Goal: Contribute content

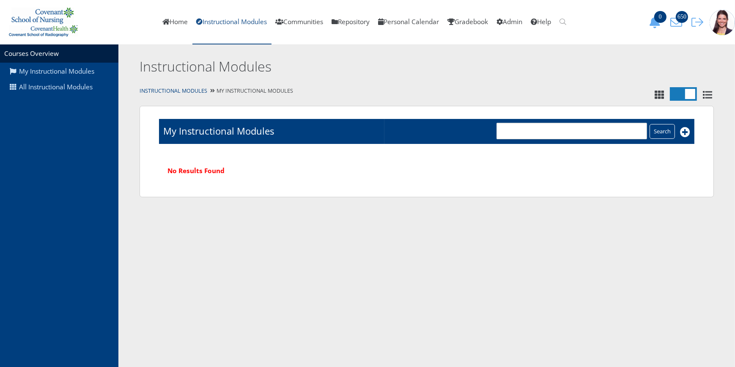
click at [209, 22] on link "Instructional Modules" at bounding box center [232, 22] width 79 height 44
click at [65, 86] on link "All Instructional Modules" at bounding box center [59, 87] width 118 height 16
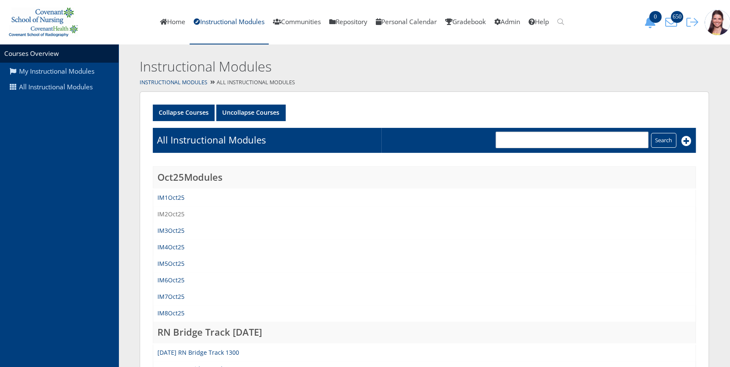
click at [170, 212] on link "IM2Oct25" at bounding box center [170, 214] width 27 height 8
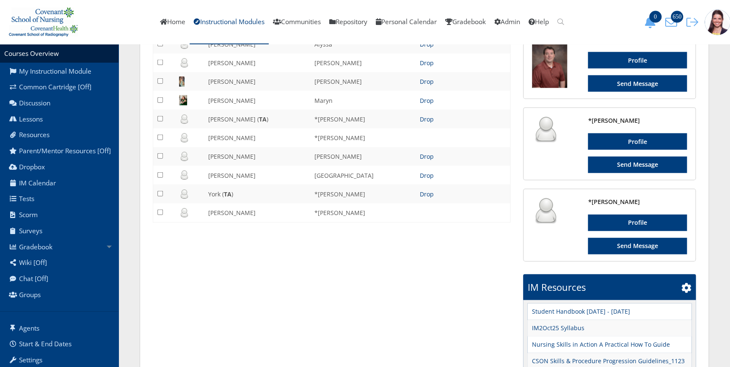
scroll to position [994, 0]
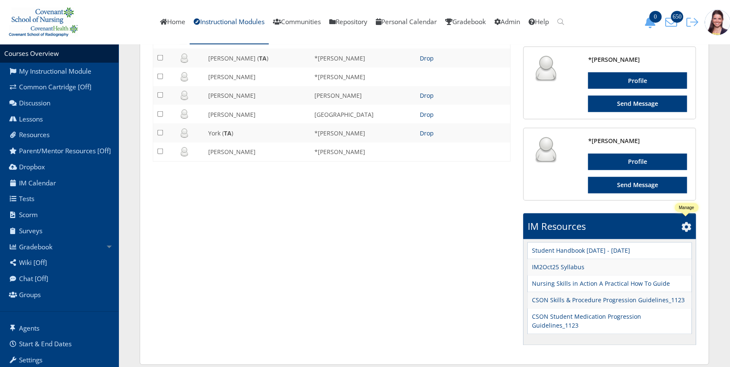
click at [687, 226] on icon at bounding box center [686, 227] width 10 height 10
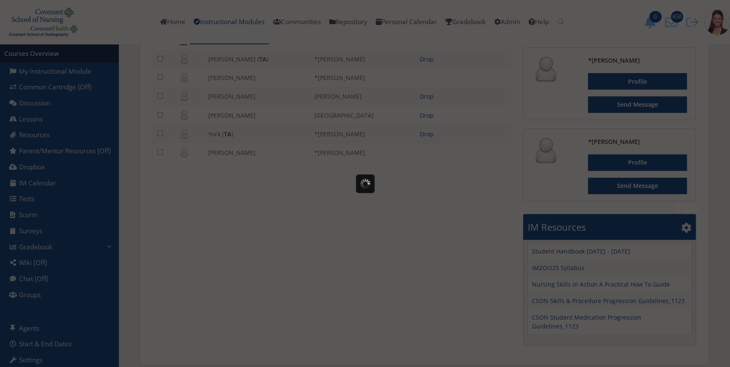
scroll to position [0, 0]
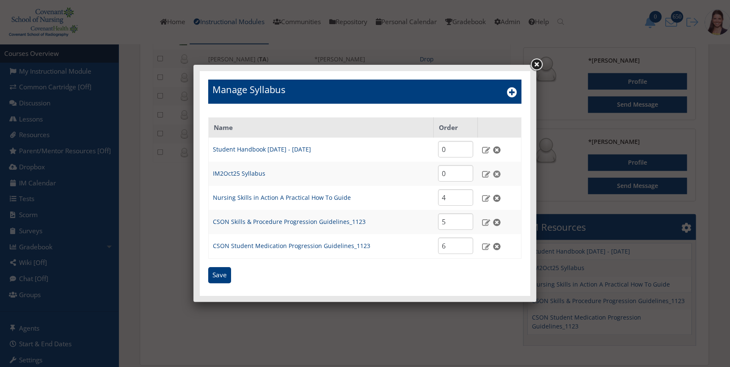
click at [498, 173] on img at bounding box center [496, 174] width 9 height 8
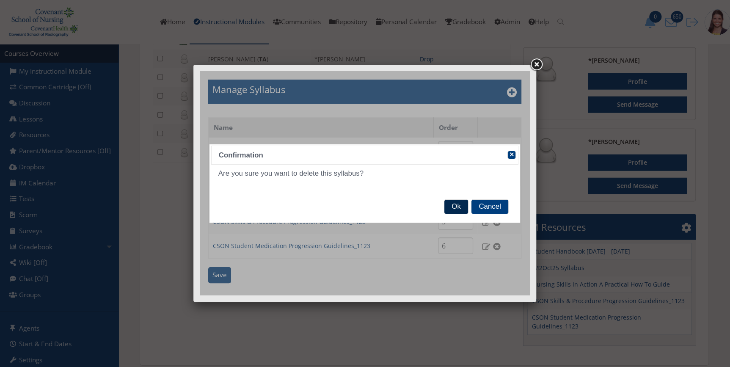
click at [457, 200] on span "Ok" at bounding box center [455, 207] width 23 height 14
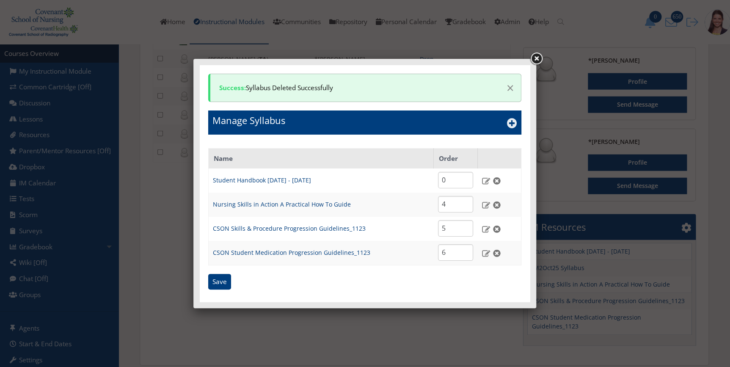
click at [510, 121] on icon at bounding box center [512, 123] width 10 height 10
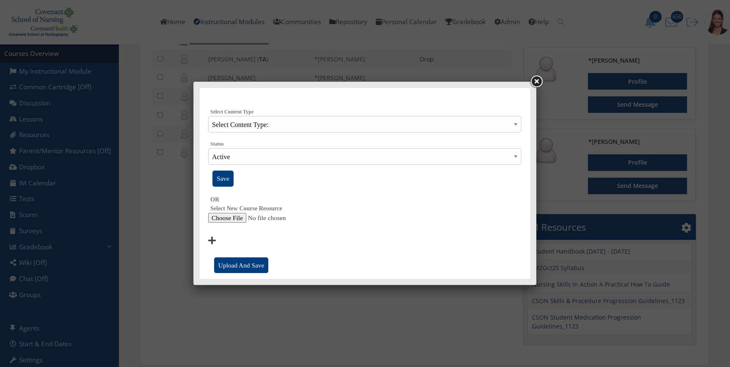
click at [233, 220] on input "file" at bounding box center [364, 218] width 313 height 10
type input "C:\fakepath\IM2Oct25 Syllabus (2).docx"
click at [236, 267] on input "Upload And Save" at bounding box center [241, 265] width 54 height 16
